Goal: Navigation & Orientation: Go to known website

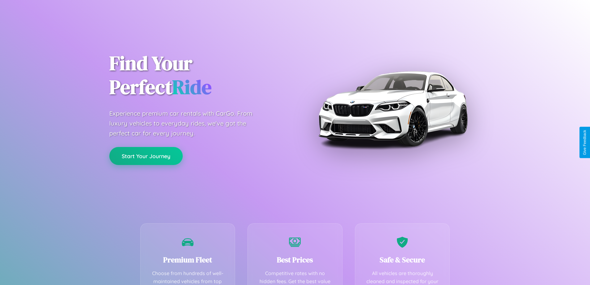
click at [146, 156] on button "Start Your Journey" at bounding box center [145, 156] width 73 height 18
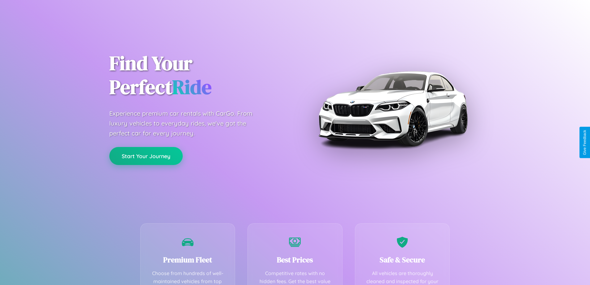
click at [146, 156] on button "Start Your Journey" at bounding box center [145, 156] width 73 height 18
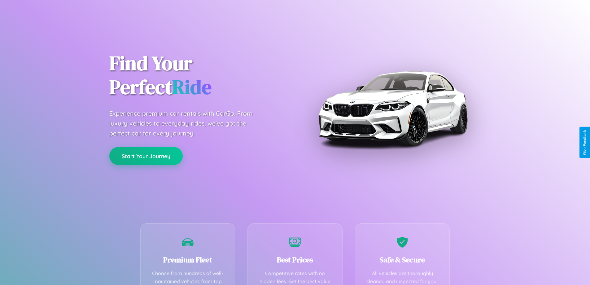
click at [146, 156] on button "Start Your Journey" at bounding box center [145, 156] width 73 height 18
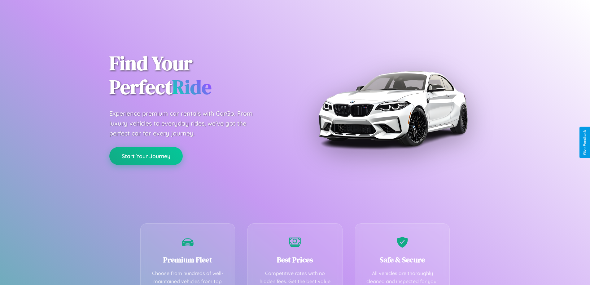
click at [146, 156] on button "Start Your Journey" at bounding box center [145, 156] width 73 height 18
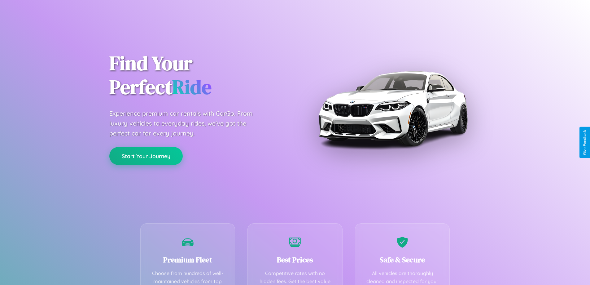
click at [146, 156] on button "Start Your Journey" at bounding box center [145, 156] width 73 height 18
